Goal: Task Accomplishment & Management: Manage account settings

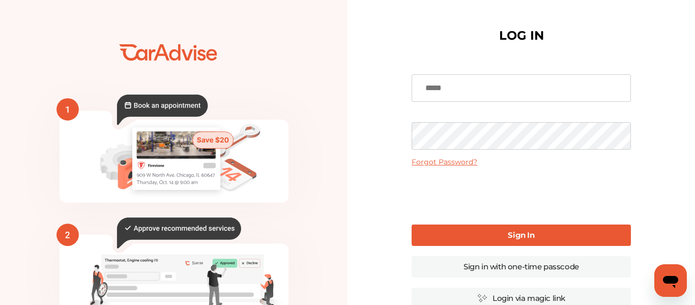
click at [480, 86] on input at bounding box center [521, 87] width 219 height 27
type input "**********"
click at [511, 237] on b "Sign In" at bounding box center [521, 235] width 26 height 10
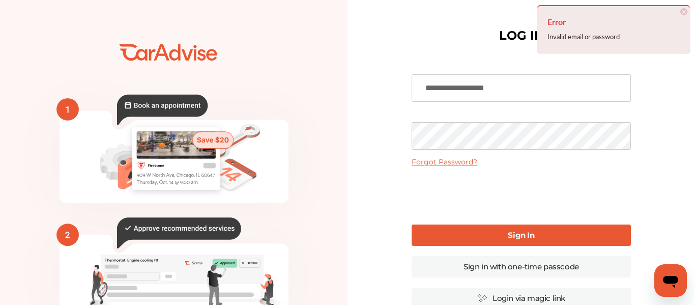
click at [440, 161] on link "Forgot Password?" at bounding box center [445, 161] width 66 height 9
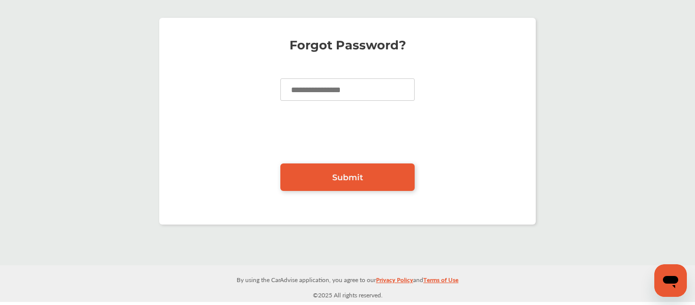
click at [579, 228] on div "Forgot Password? Submit" at bounding box center [348, 121] width 690 height 227
click at [299, 92] on input at bounding box center [347, 89] width 134 height 22
type input "**********"
click at [344, 179] on span "Submit" at bounding box center [347, 177] width 31 height 10
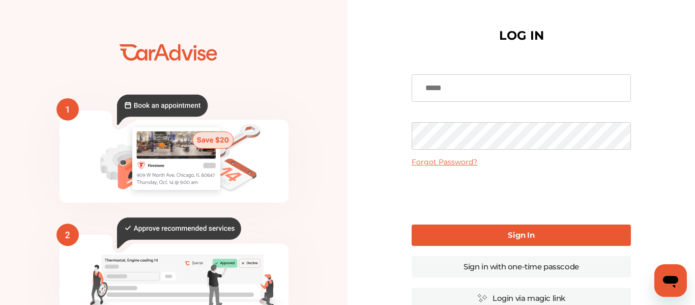
click at [482, 93] on input at bounding box center [521, 87] width 219 height 27
type input "**********"
click at [490, 234] on link "Sign In" at bounding box center [521, 234] width 219 height 21
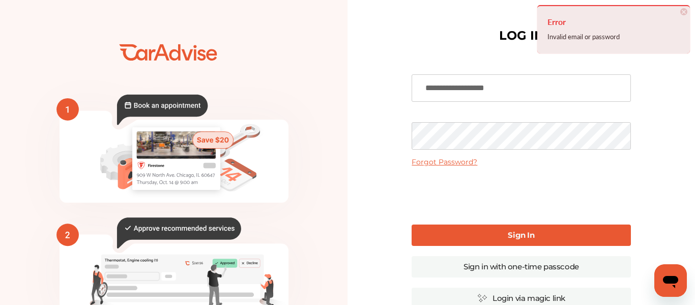
click at [372, 128] on div "**********" at bounding box center [520, 247] width 347 height 495
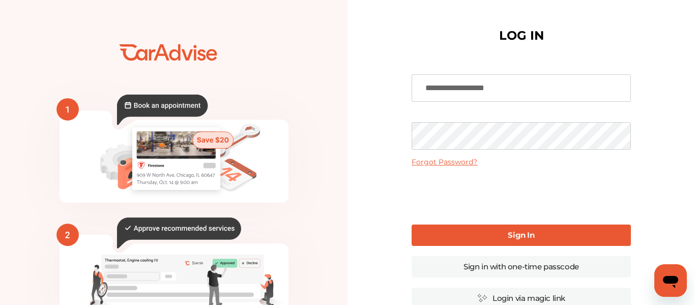
click at [501, 231] on link "Sign In" at bounding box center [521, 234] width 219 height 21
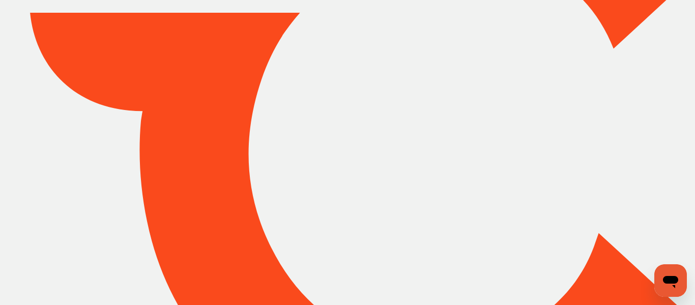
type input "*****"
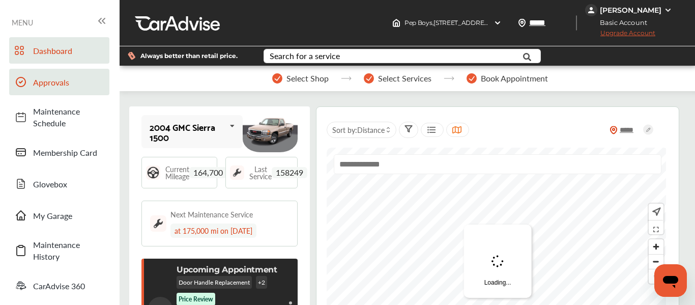
click at [55, 84] on span "Approvals" at bounding box center [68, 82] width 71 height 12
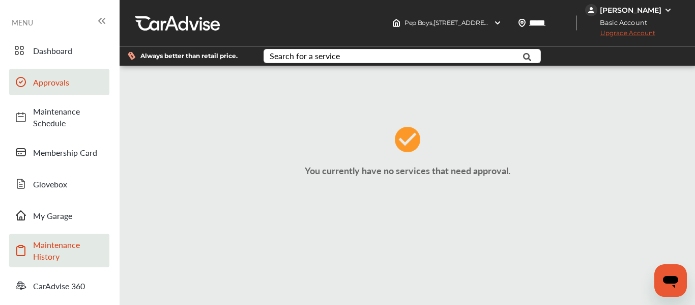
click at [54, 250] on span "Maintenance History" at bounding box center [68, 250] width 71 height 23
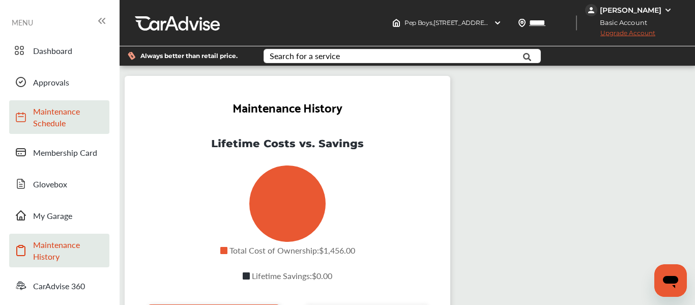
click at [54, 117] on span "Maintenance Schedule" at bounding box center [68, 116] width 71 height 23
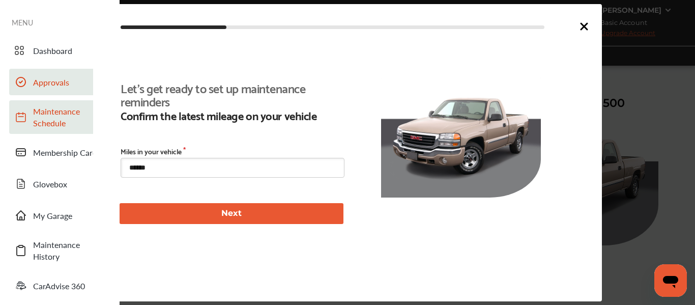
click at [42, 87] on link "Approvals" at bounding box center [59, 82] width 100 height 26
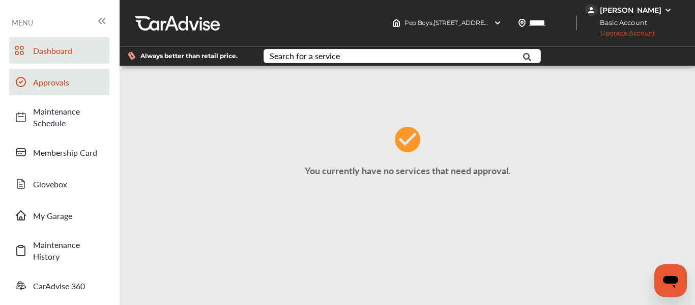
click at [45, 53] on span "Dashboard" at bounding box center [68, 51] width 71 height 12
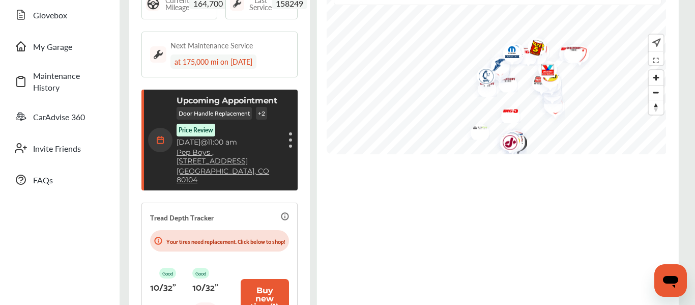
scroll to position [180, 0]
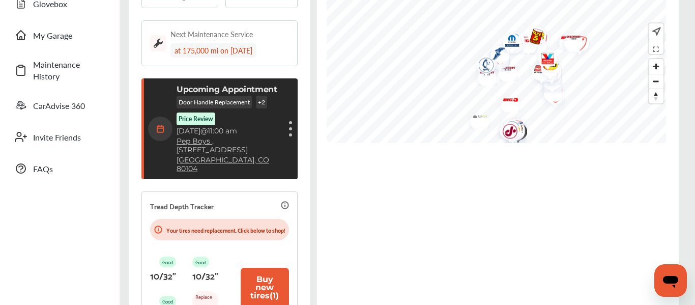
click at [194, 117] on p "Price Review" at bounding box center [196, 118] width 35 height 9
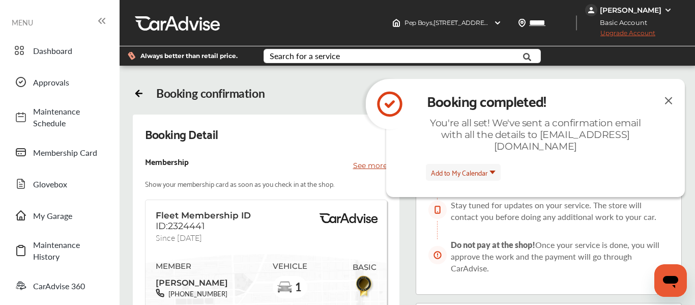
drag, startPoint x: 668, startPoint y: 98, endPoint x: 650, endPoint y: 103, distance: 18.5
click at [668, 98] on img at bounding box center [668, 100] width 12 height 13
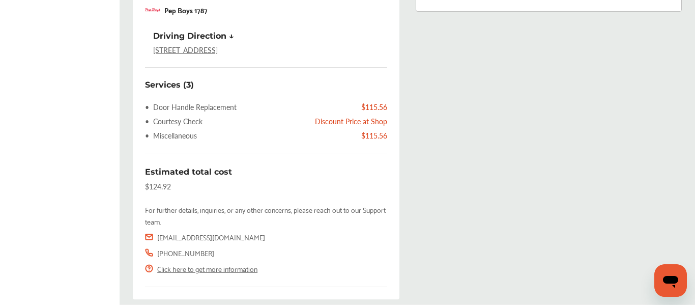
scroll to position [446, 0]
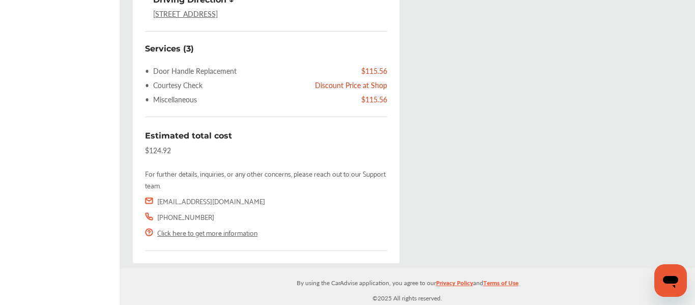
click at [219, 233] on link "Click here to get more information" at bounding box center [207, 232] width 100 height 12
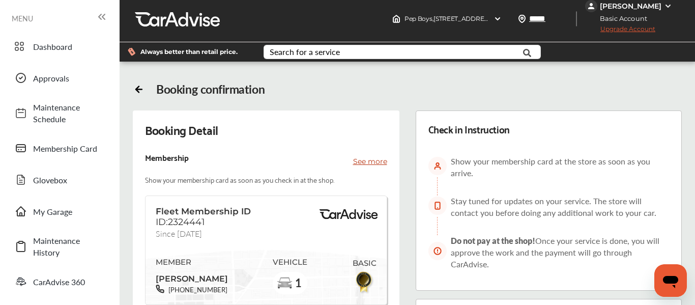
scroll to position [0, 0]
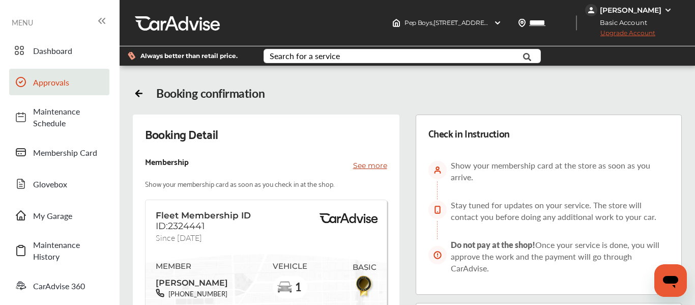
click at [52, 81] on span "Approvals" at bounding box center [68, 82] width 71 height 12
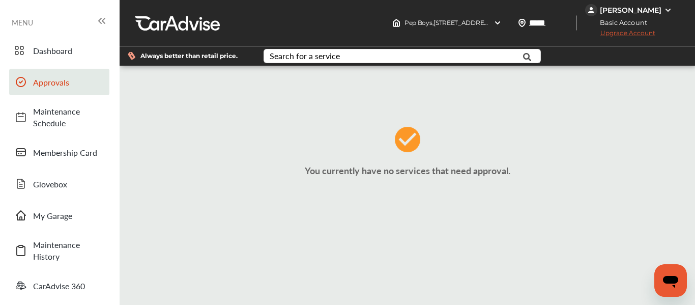
click at [669, 9] on img at bounding box center [668, 10] width 8 height 8
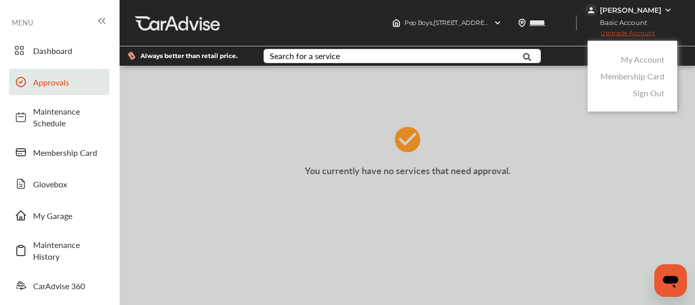
click at [643, 63] on link "My Account" at bounding box center [643, 59] width 44 height 12
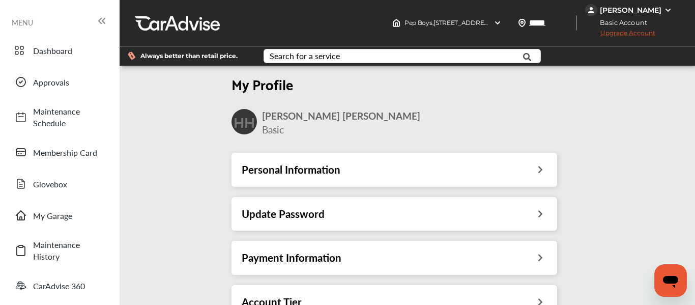
scroll to position [126, 0]
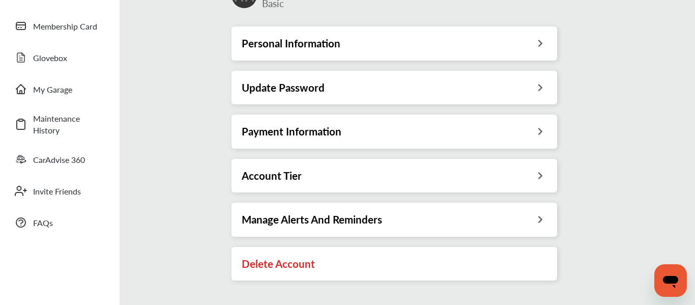
click at [543, 42] on icon at bounding box center [541, 42] width 10 height 11
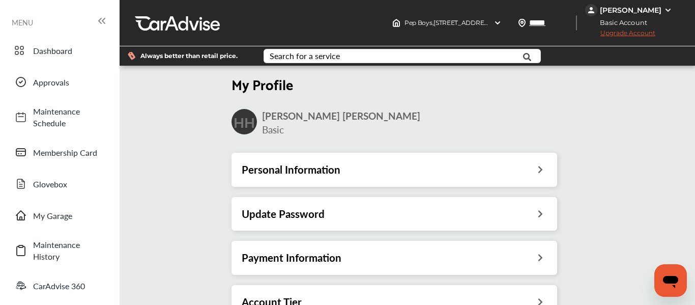
scroll to position [126, 0]
click at [540, 251] on icon at bounding box center [541, 256] width 10 height 11
click at [51, 84] on span "Approvals" at bounding box center [68, 82] width 71 height 12
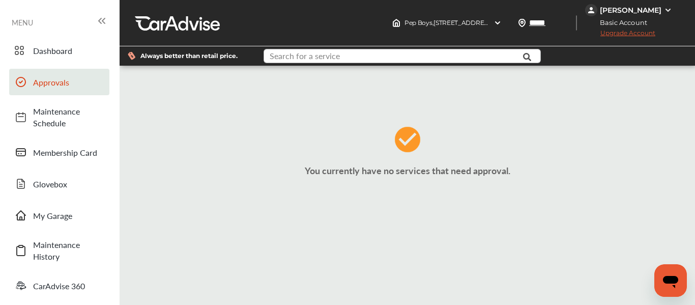
click at [352, 58] on input "text" at bounding box center [395, 57] width 260 height 16
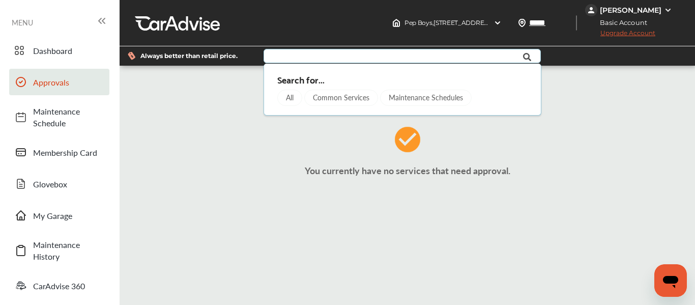
type input "*****"
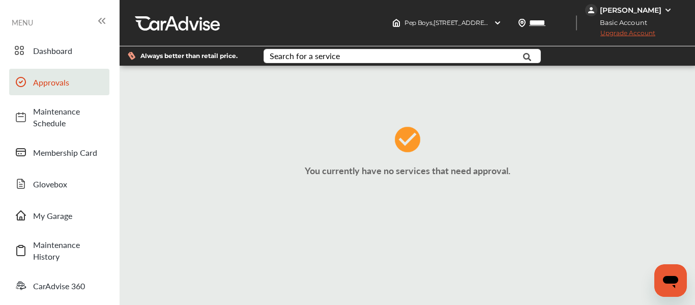
click at [207, 150] on div "You currently have no services that need approval." at bounding box center [407, 154] width 570 height 163
click at [667, 10] on img at bounding box center [668, 10] width 8 height 8
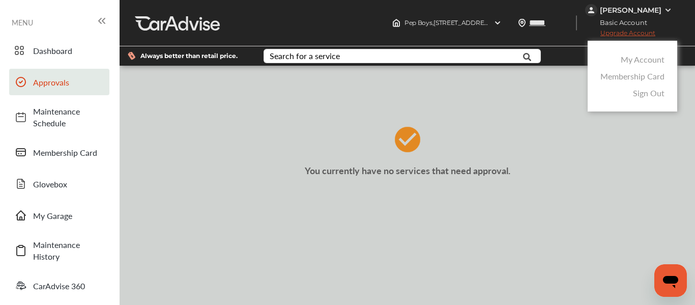
click at [656, 98] on link "Sign Out" at bounding box center [649, 93] width 32 height 12
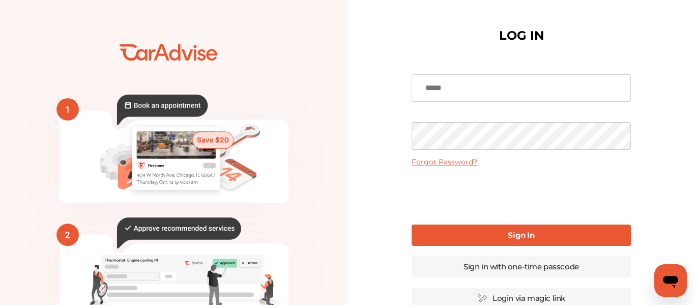
type input "**********"
